Goal: Find specific fact: Find specific fact

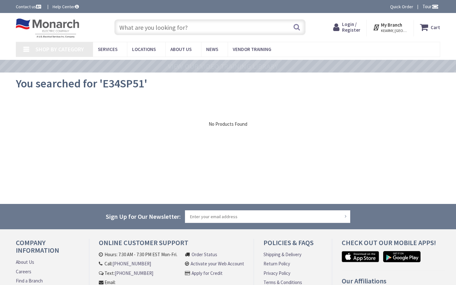
type input "Park Row, New York, NY 10038, USA"
